Goal: Find specific page/section: Find specific page/section

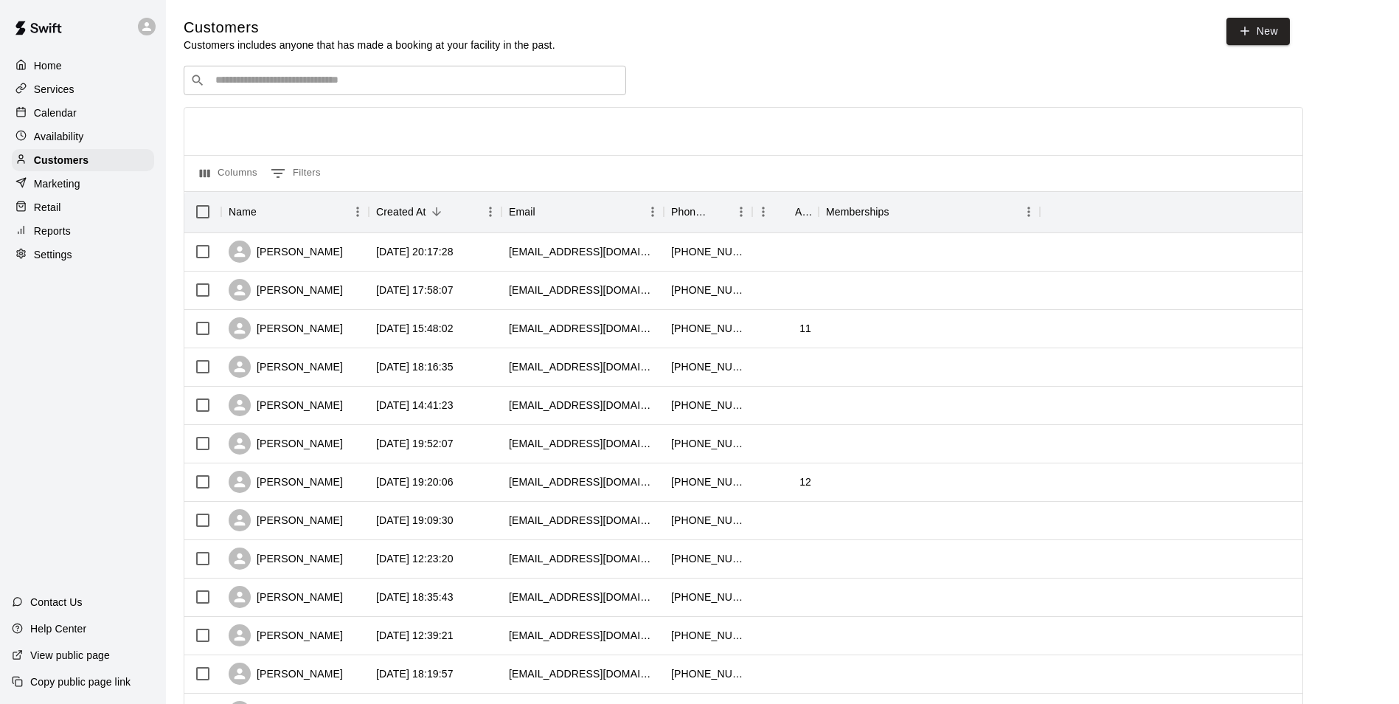
click at [63, 136] on p "Availability" at bounding box center [59, 136] width 50 height 15
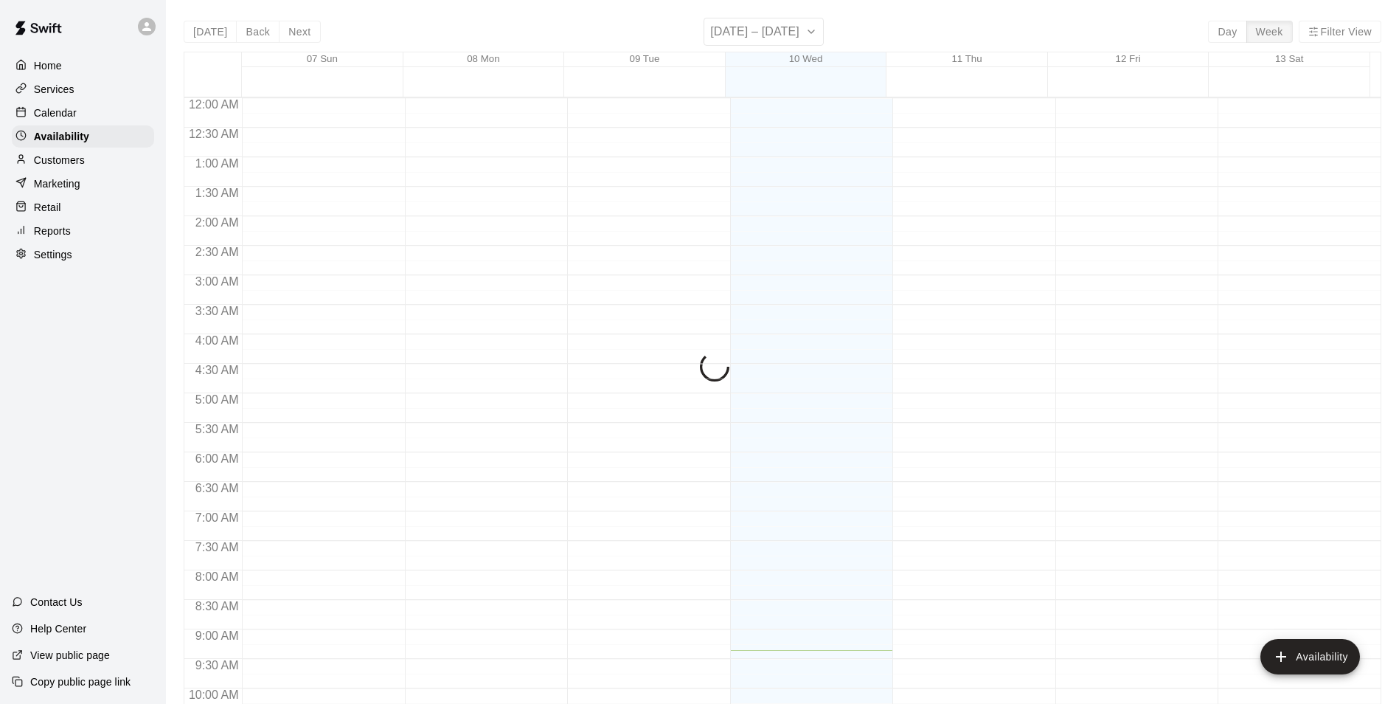
scroll to position [553, 0]
click at [56, 165] on p "Customers" at bounding box center [59, 160] width 51 height 15
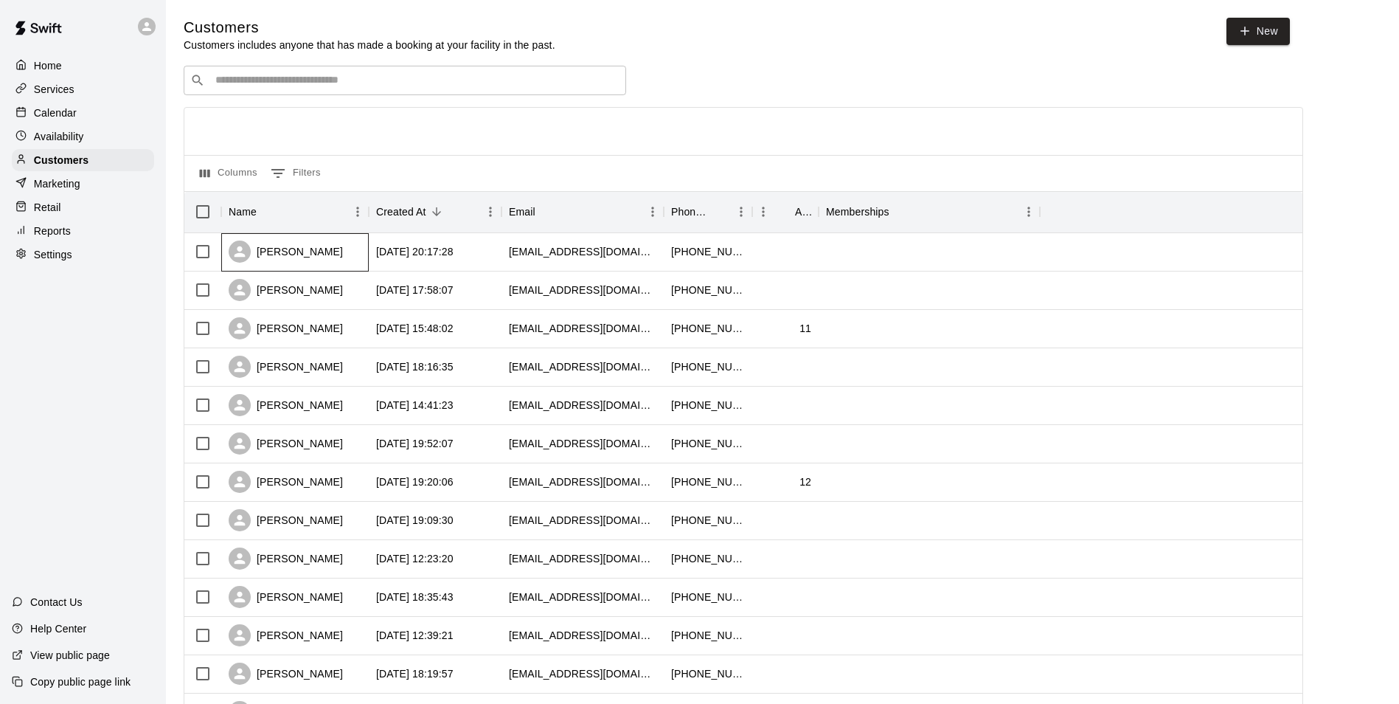
click at [329, 256] on div "[PERSON_NAME]" at bounding box center [295, 252] width 148 height 38
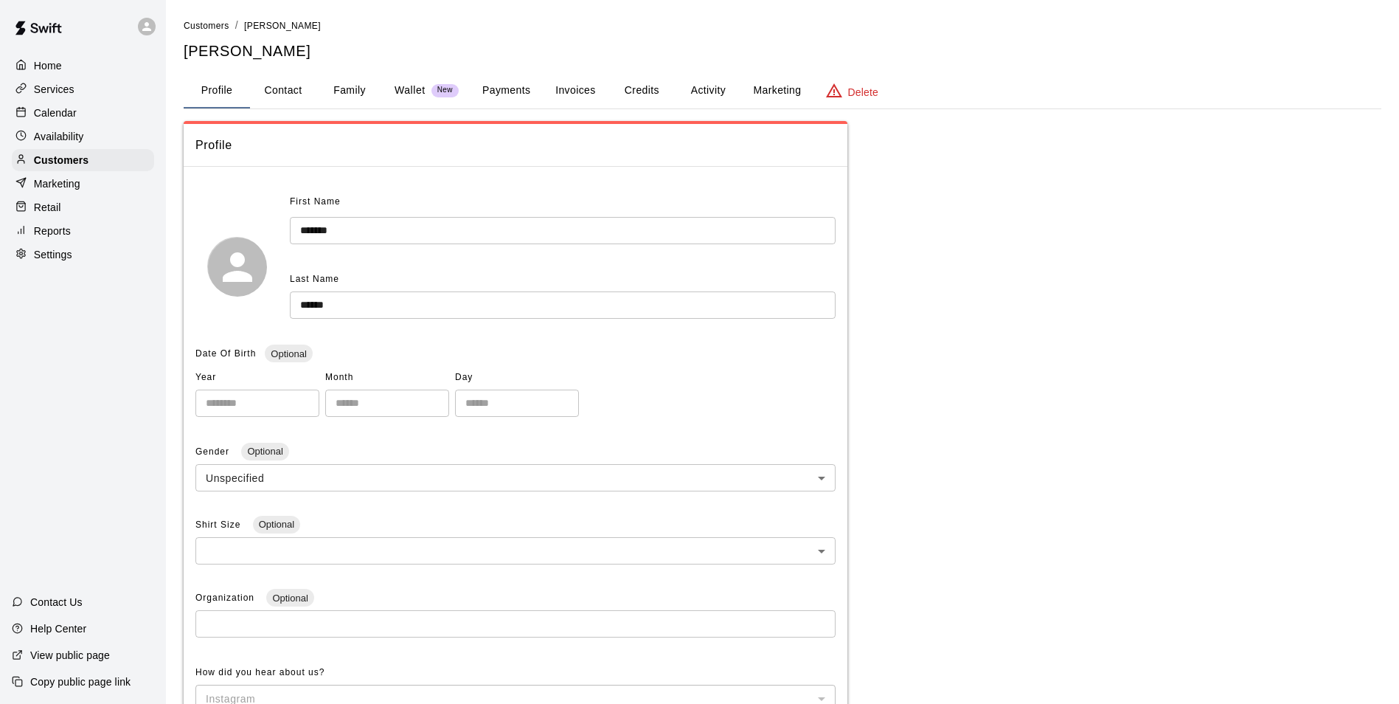
click at [352, 97] on button "Family" at bounding box center [349, 90] width 66 height 35
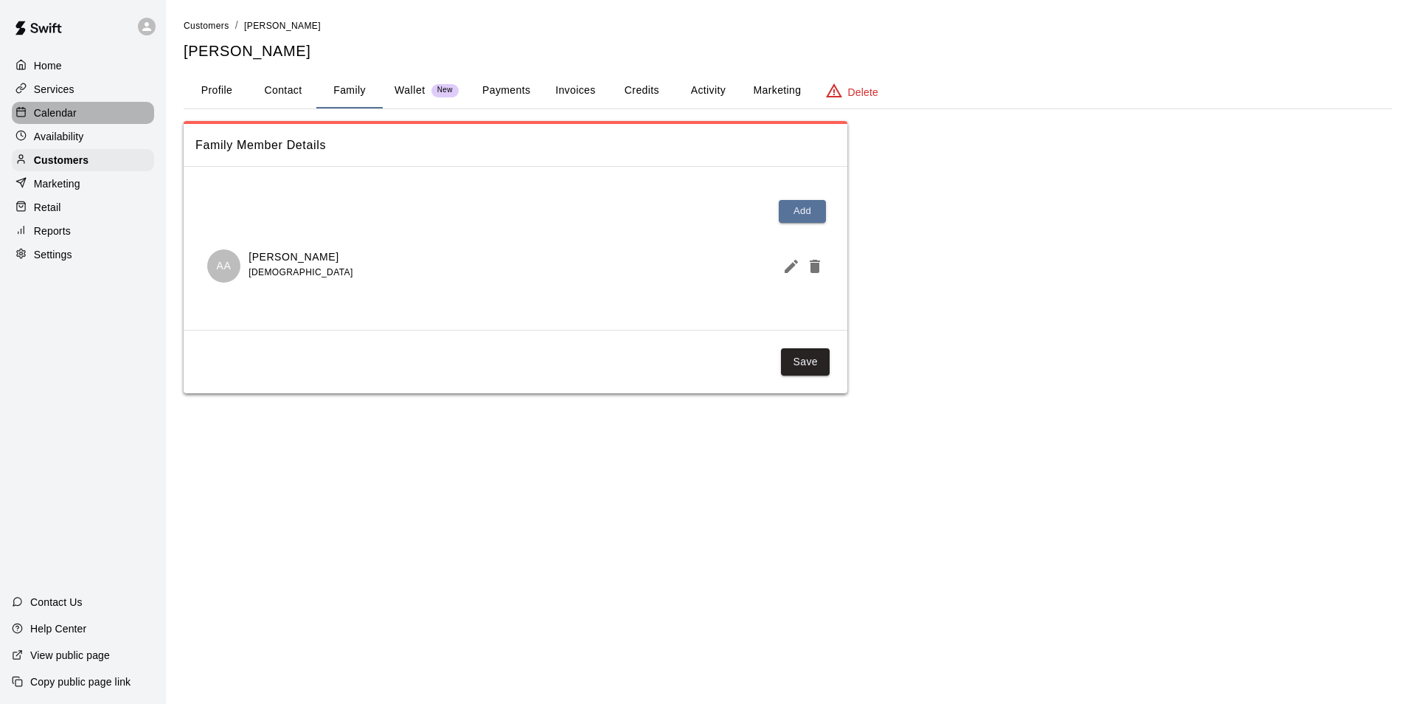
click at [56, 120] on p "Calendar" at bounding box center [55, 112] width 43 height 15
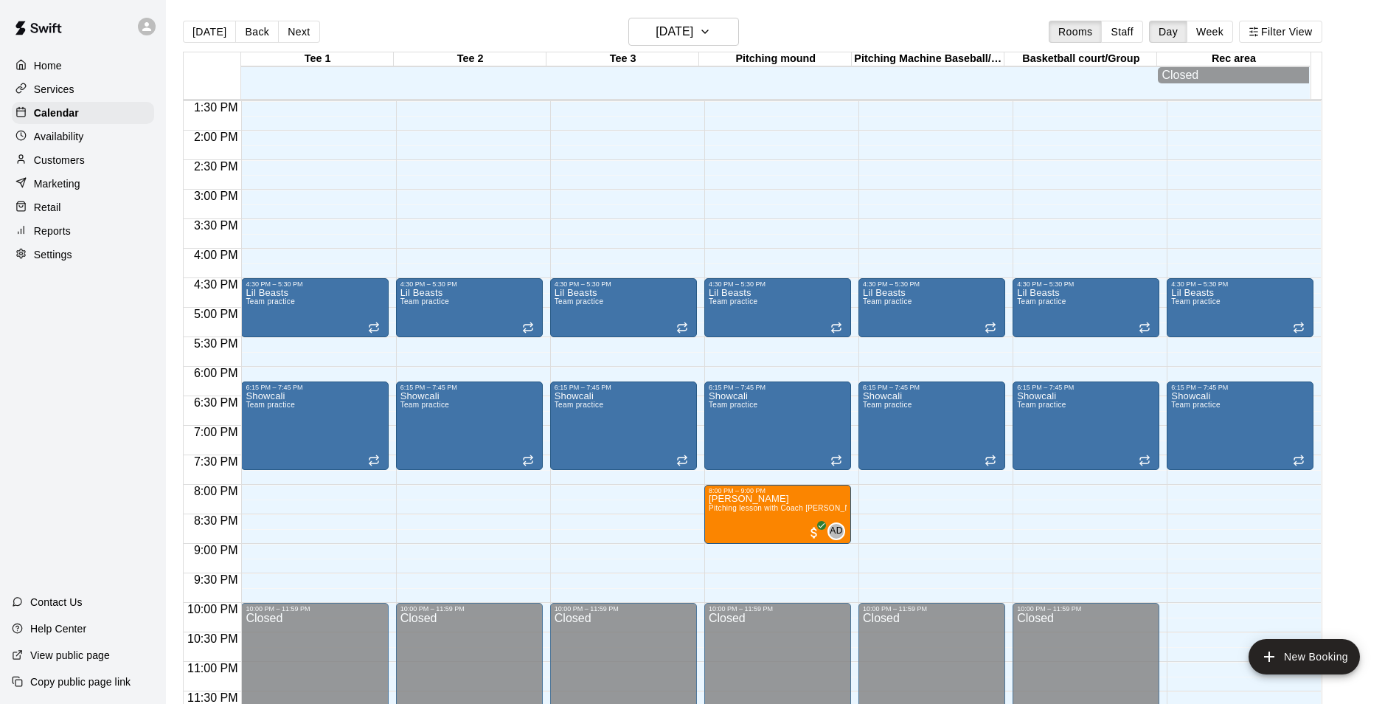
scroll to position [800, 0]
